Goal: Transaction & Acquisition: Purchase product/service

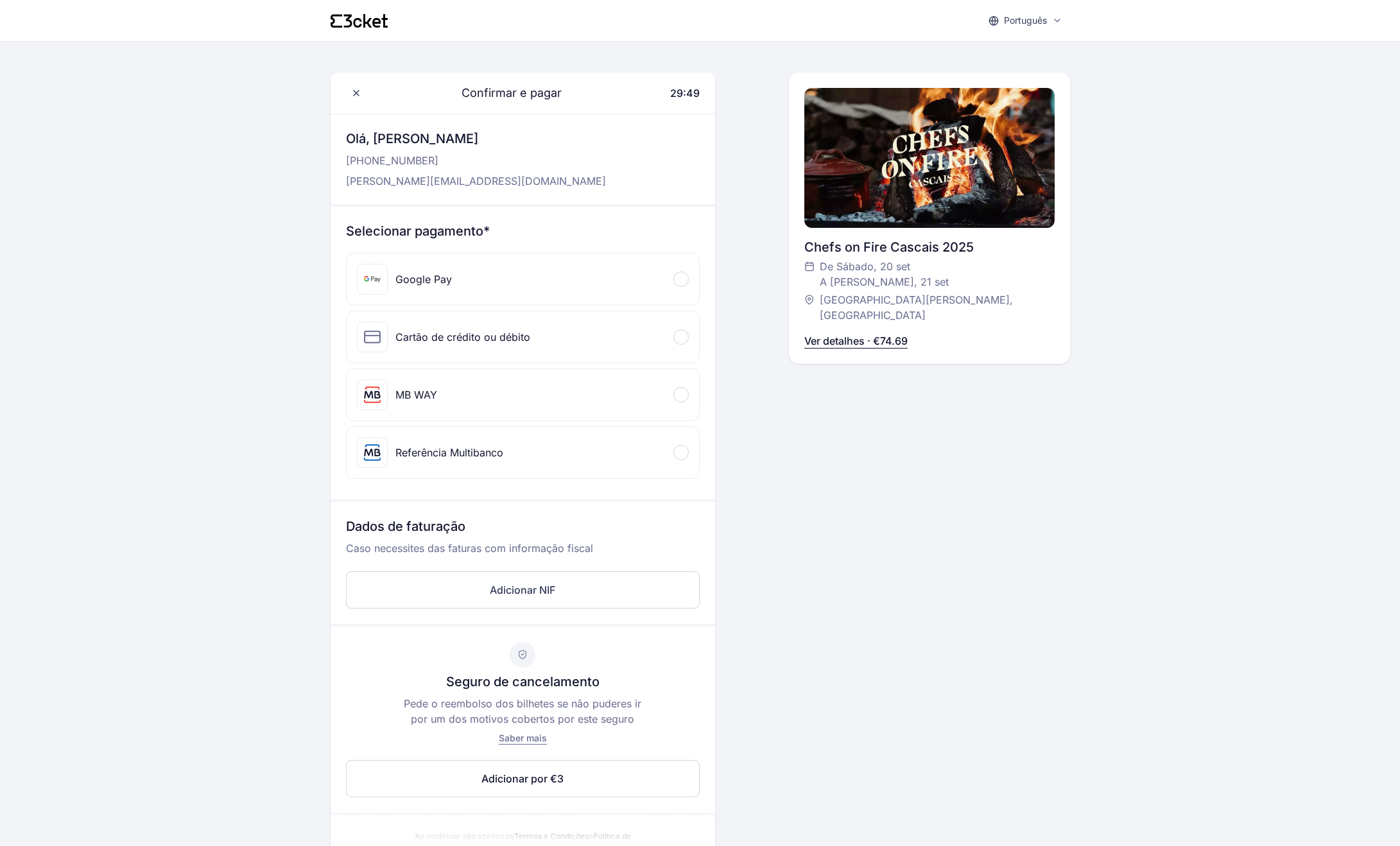
click at [682, 395] on div at bounding box center [681, 395] width 15 height 15
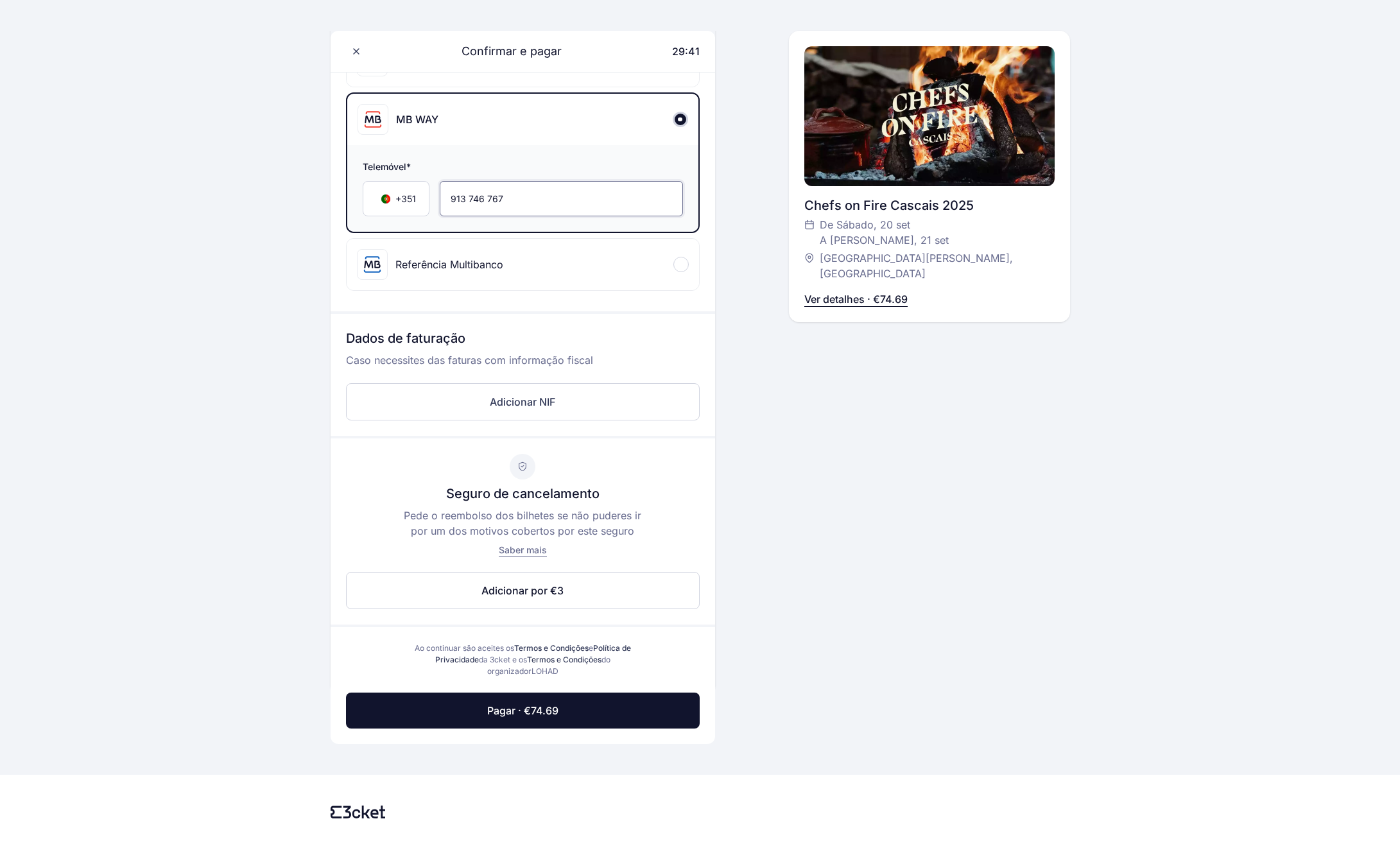
scroll to position [308, 0]
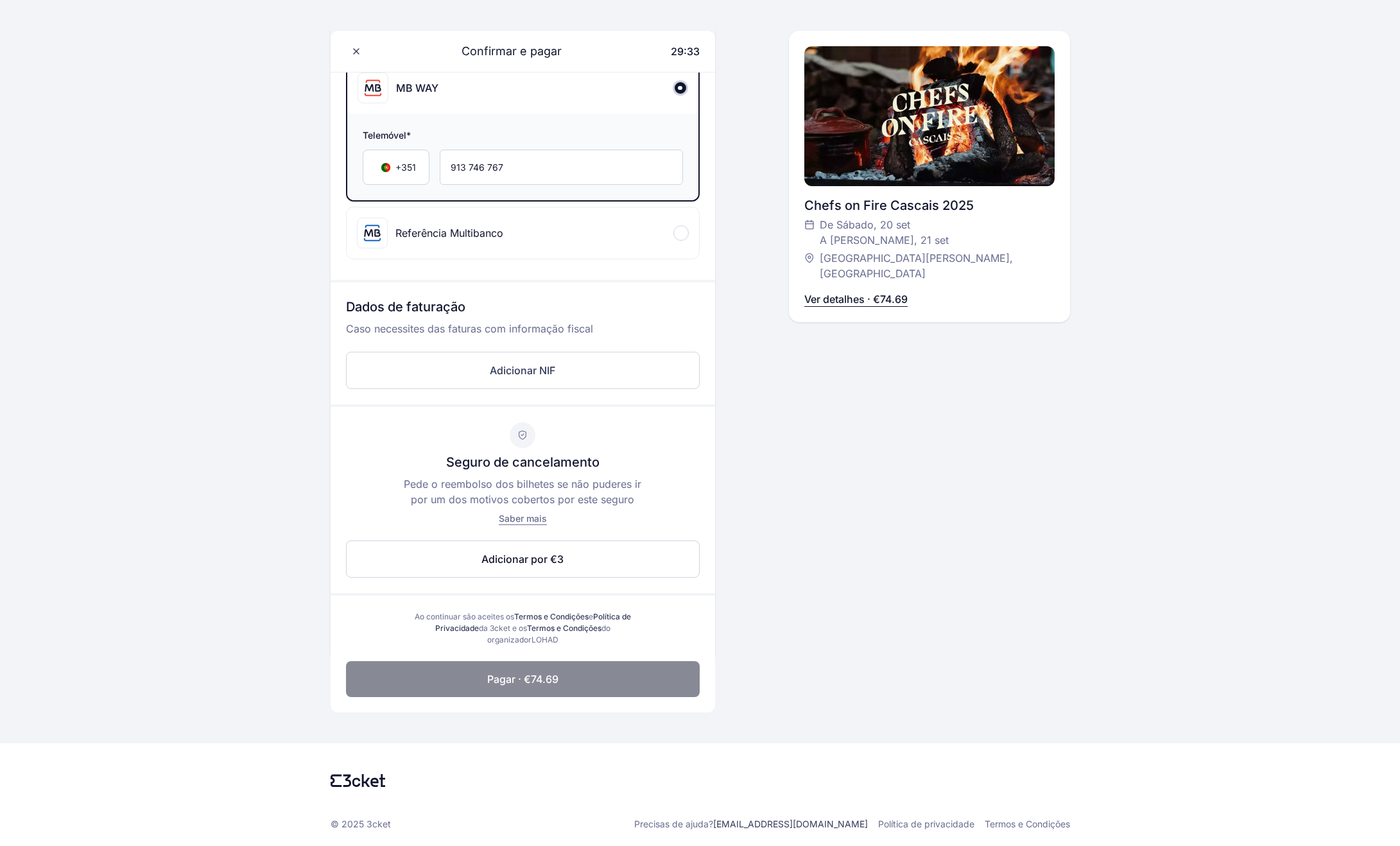
click at [554, 681] on span "Pagar · €74.69" at bounding box center [522, 679] width 72 height 15
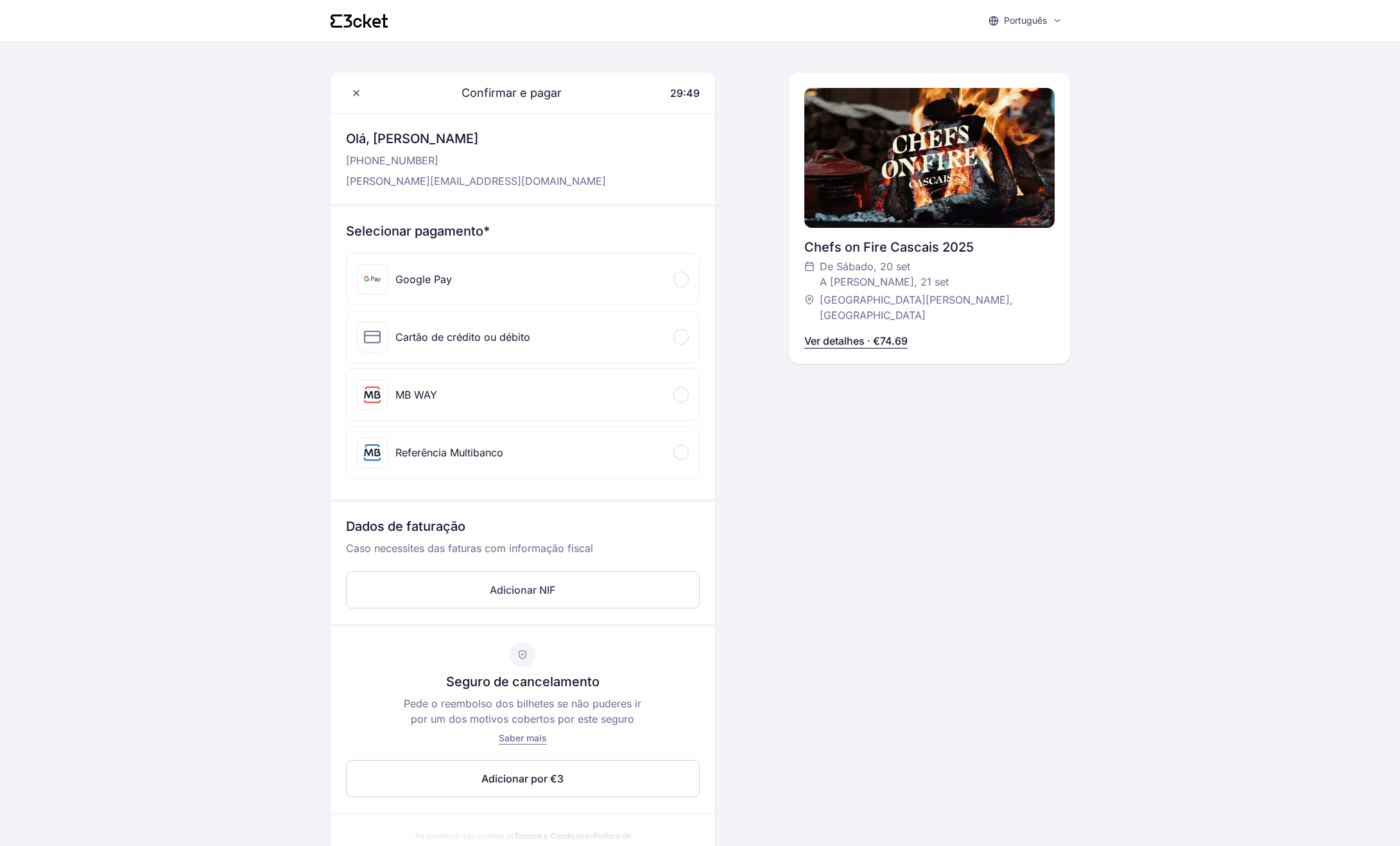
click at [680, 399] on div at bounding box center [681, 395] width 15 height 15
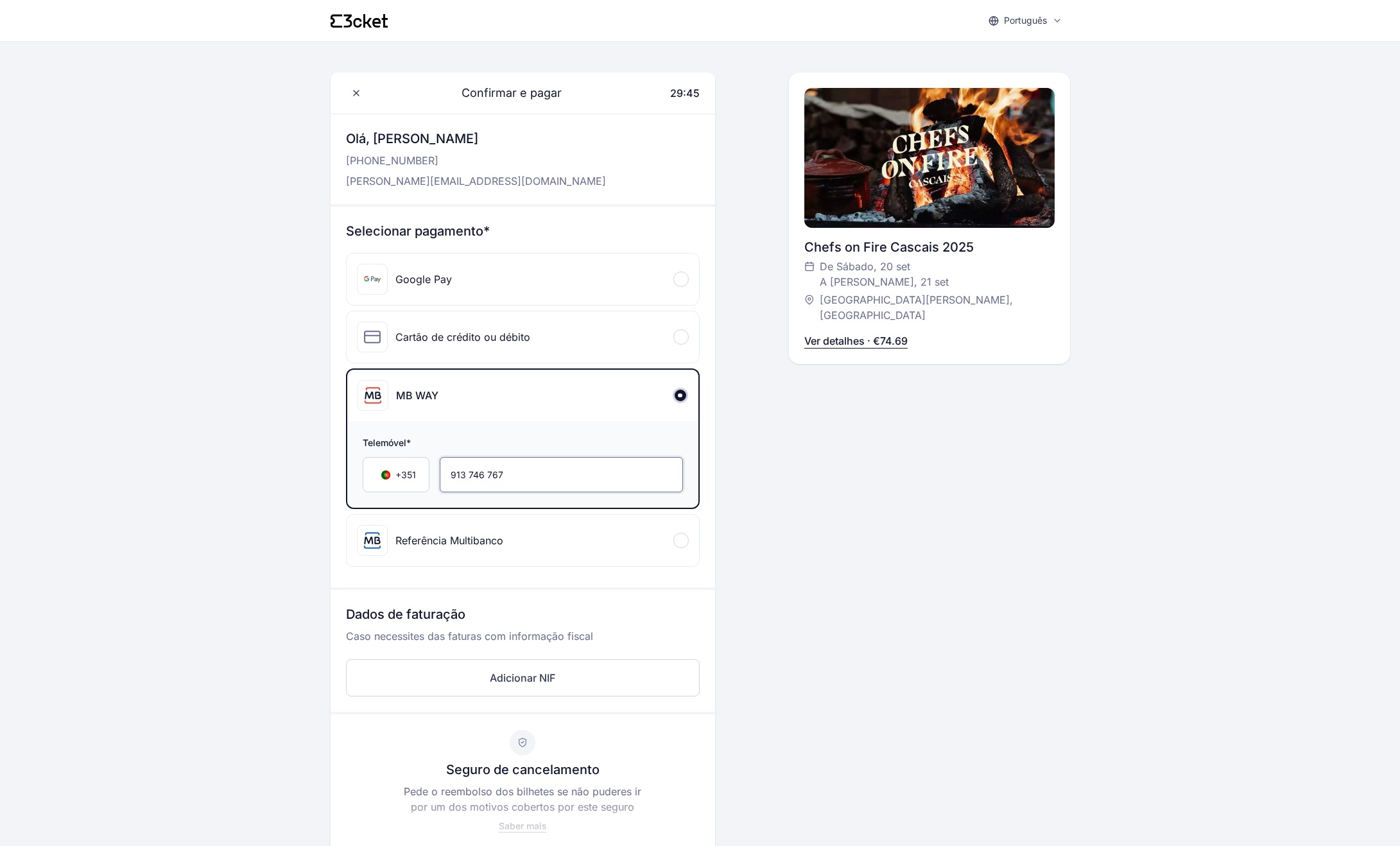
click at [620, 477] on input "913 746 767" at bounding box center [561, 474] width 243 height 35
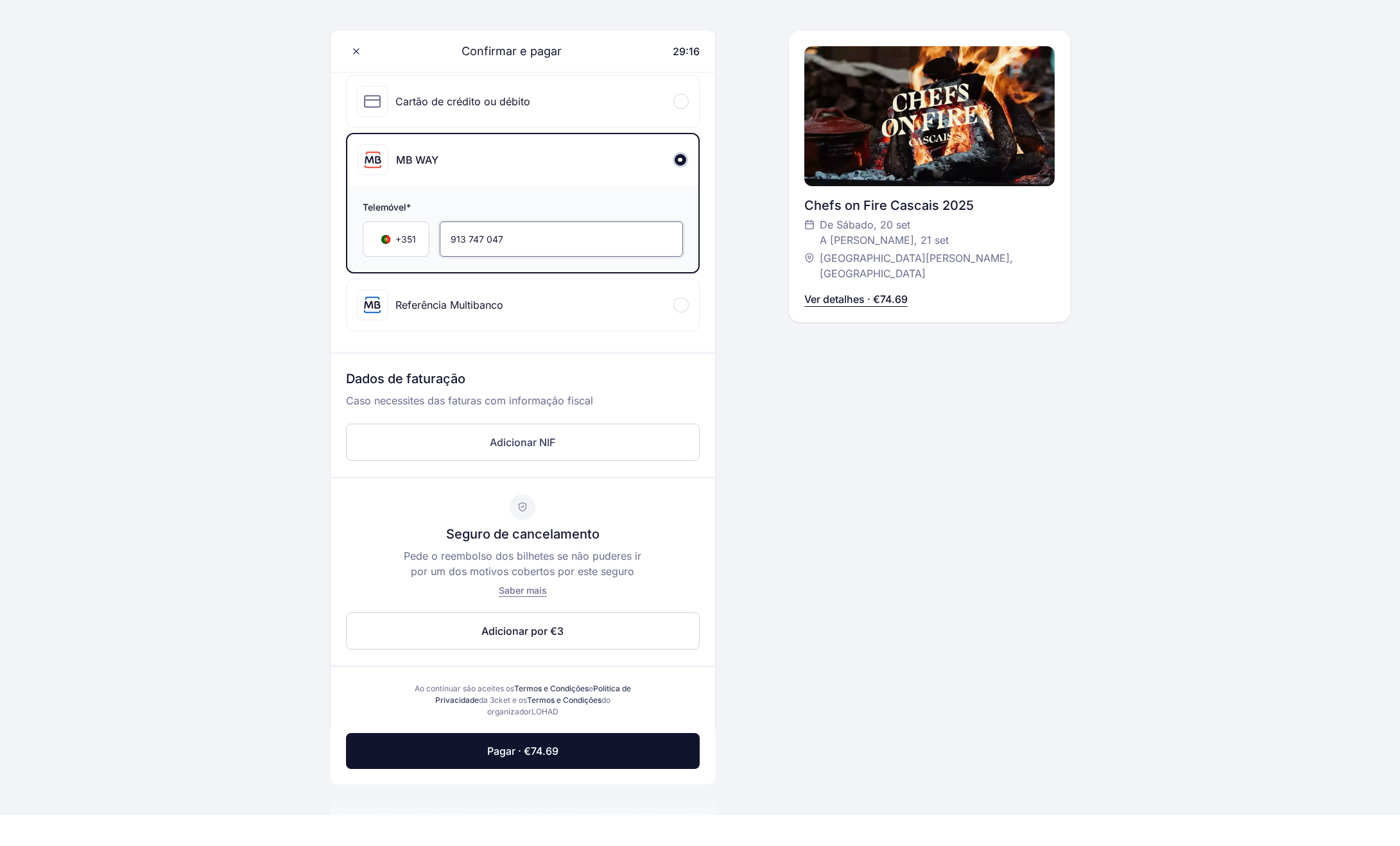
scroll to position [308, 0]
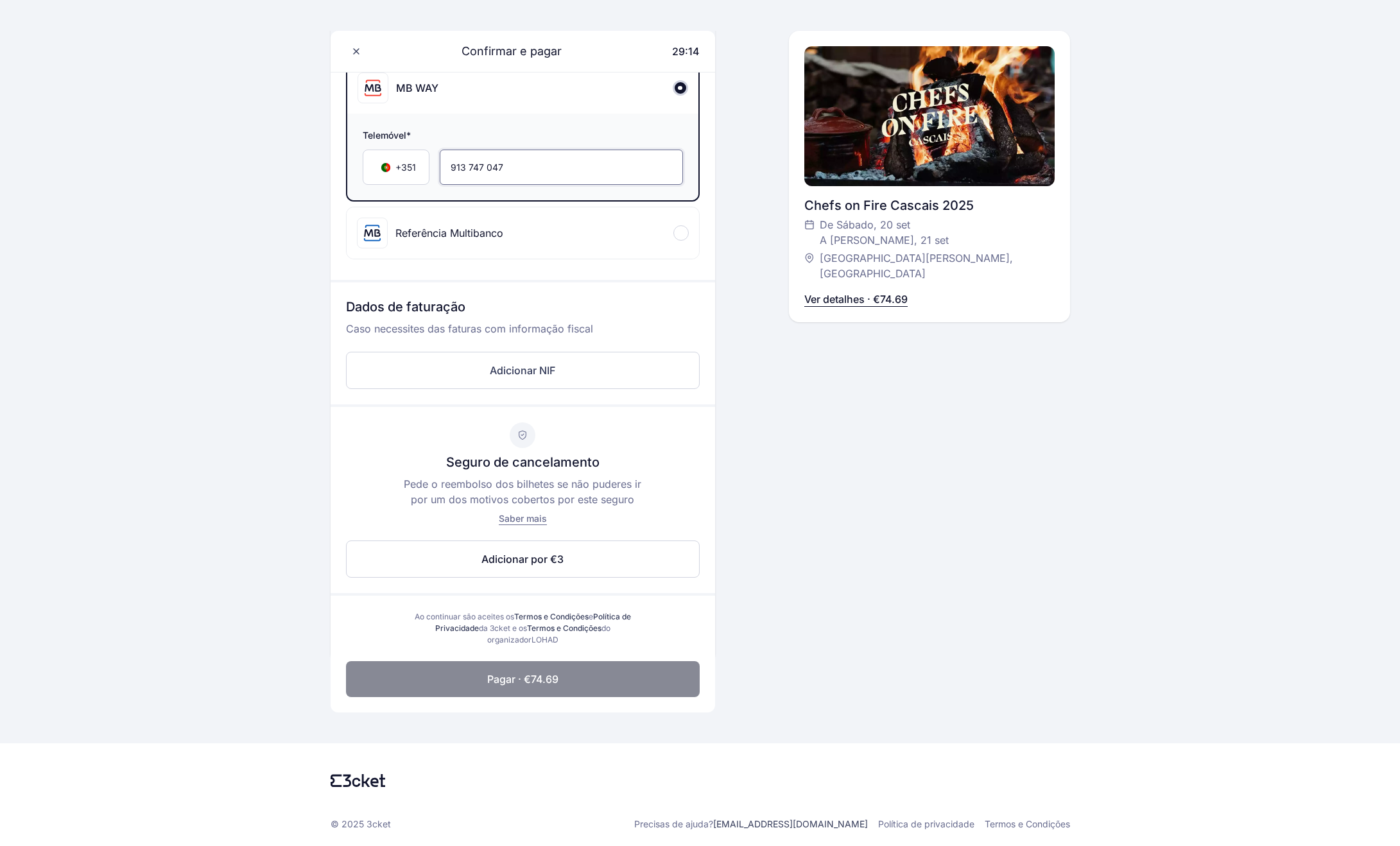
type input "913 747 047"
click at [520, 677] on span "Pagar · €74.69" at bounding box center [522, 679] width 72 height 15
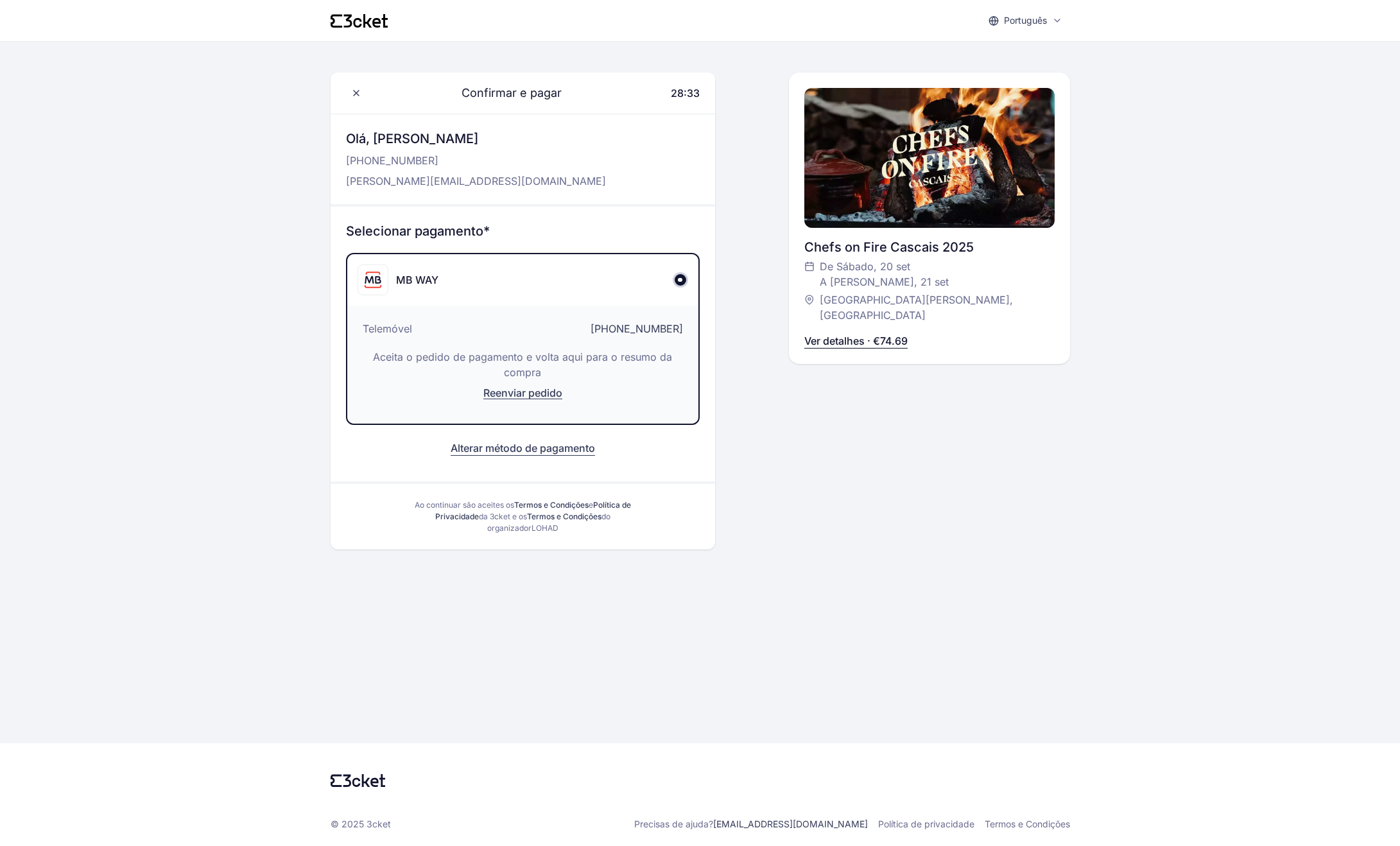
click at [526, 449] on button "Alterar método de pagamento" at bounding box center [523, 447] width 144 height 15
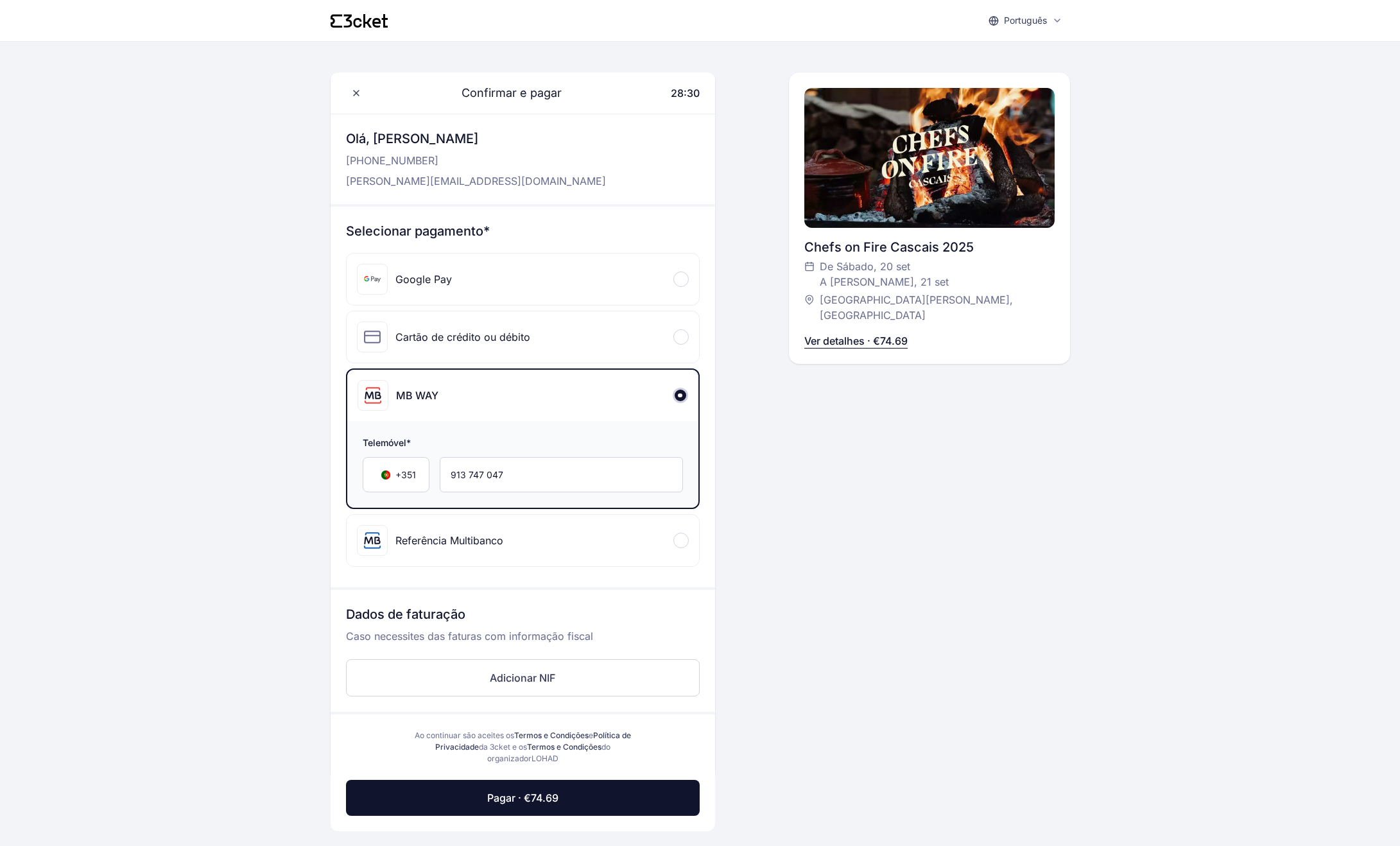
click at [406, 336] on div "Cartão de crédito ou débito" at bounding box center [463, 336] width 135 height 15
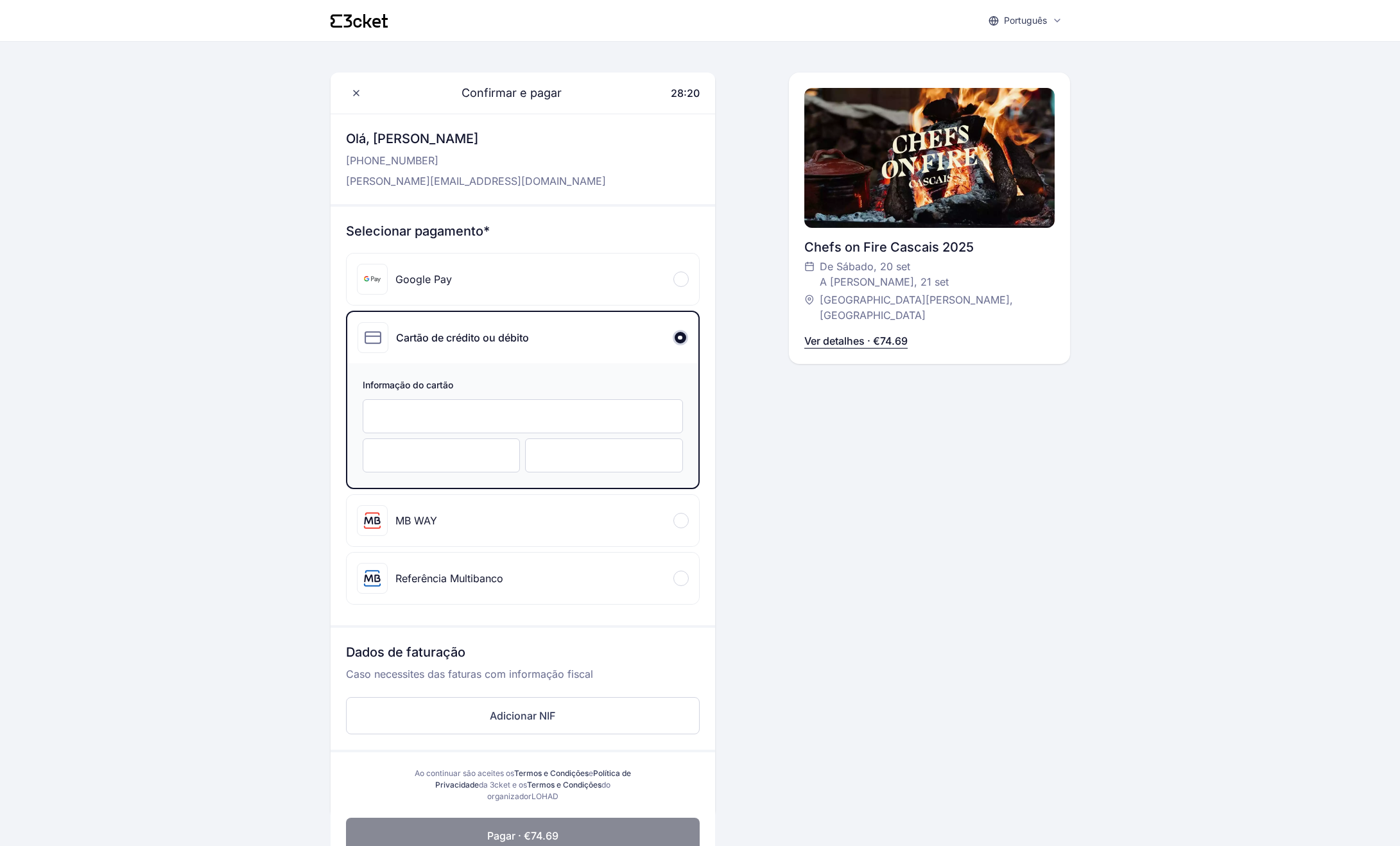
click at [680, 580] on span at bounding box center [680, 578] width 4 height 4
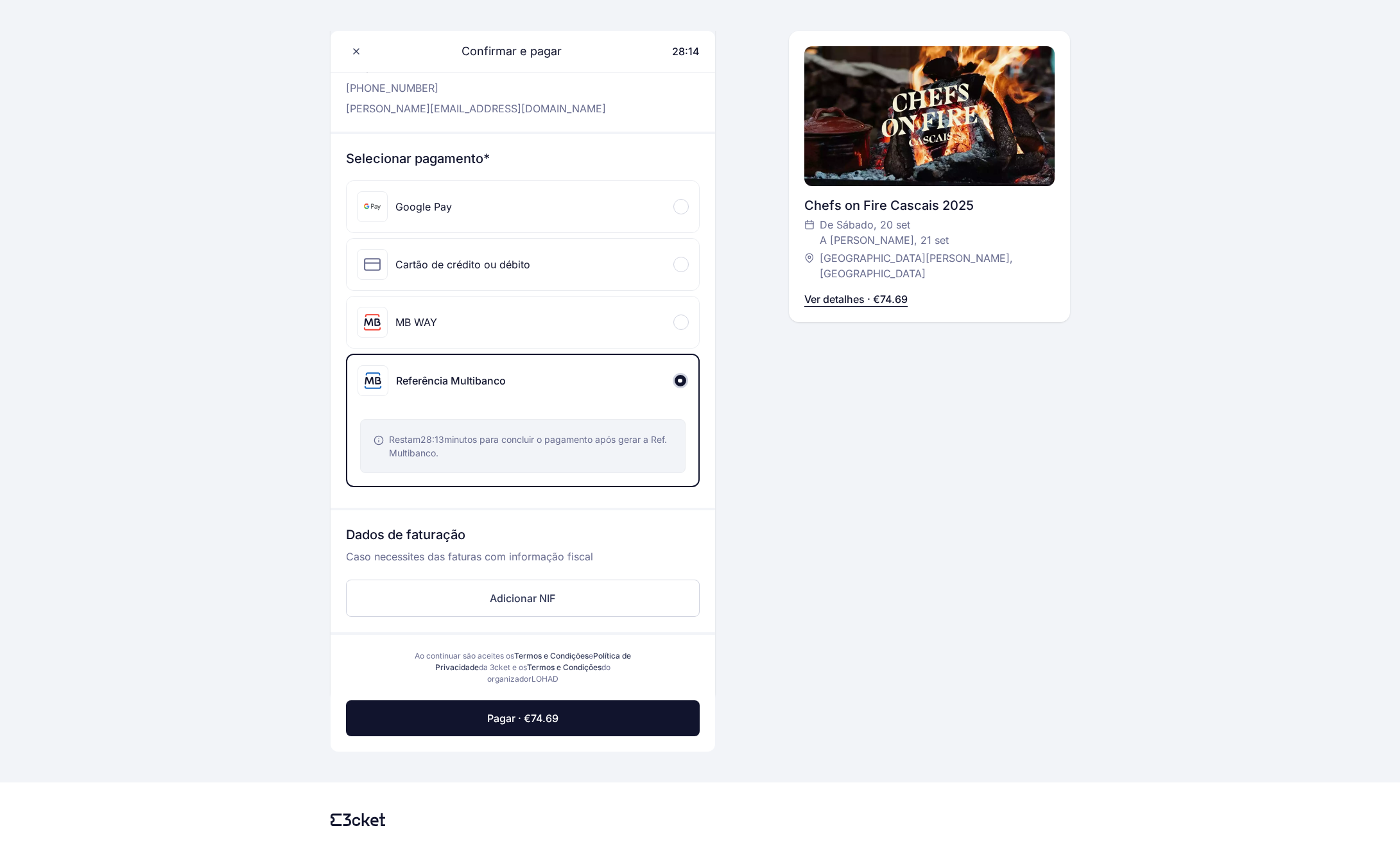
scroll to position [74, 0]
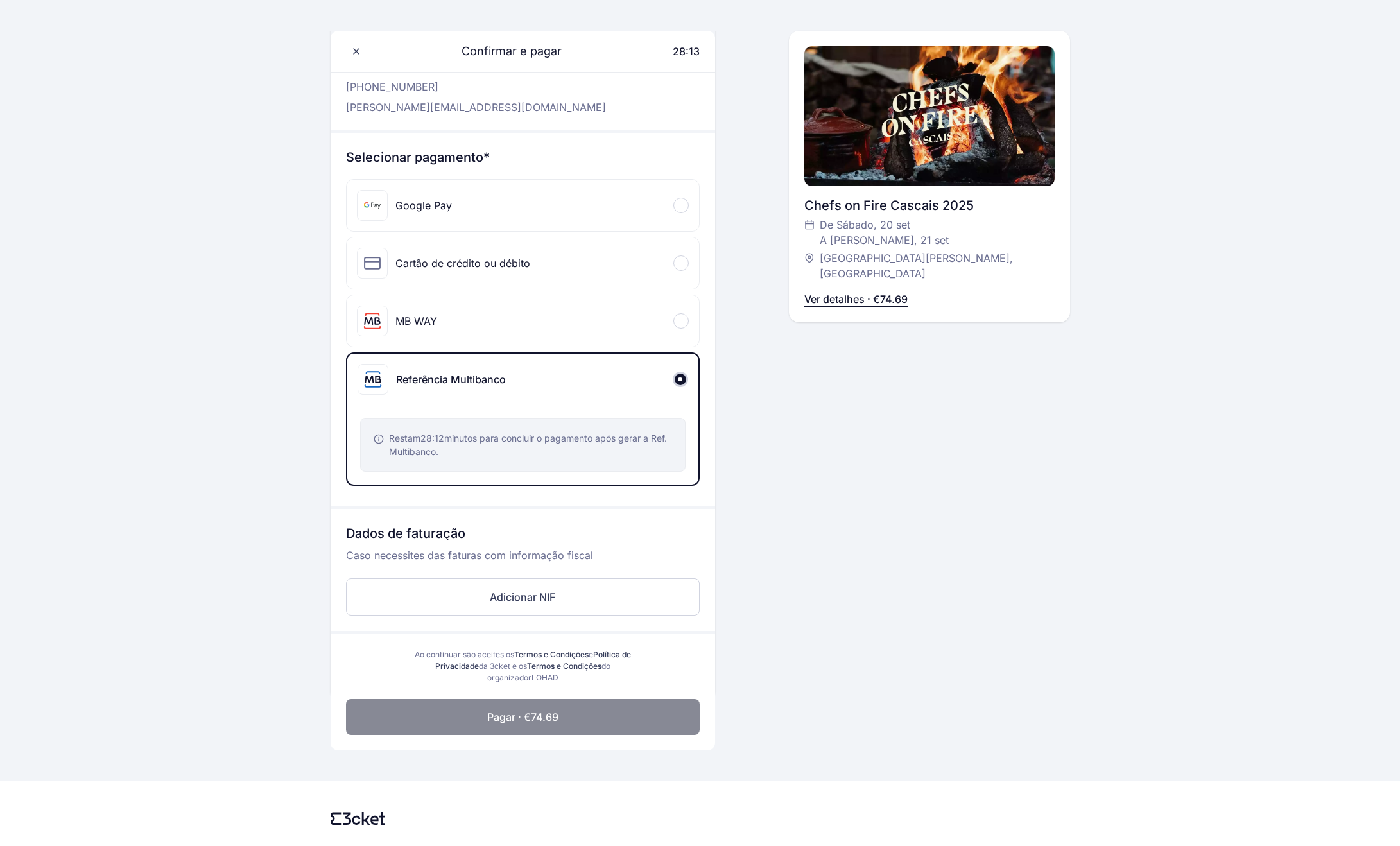
click at [525, 723] on span "Pagar · €74.69" at bounding box center [522, 717] width 72 height 15
